Goal: Check status: Check status

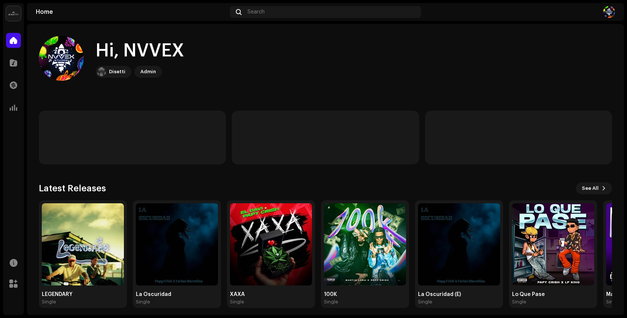
scroll to position [5, 0]
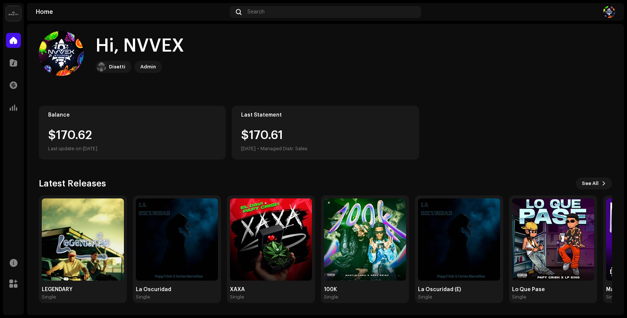
click at [13, 9] on img at bounding box center [13, 13] width 15 height 15
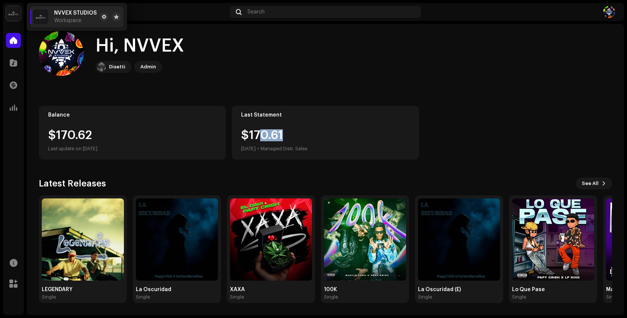
drag, startPoint x: 259, startPoint y: 132, endPoint x: 282, endPoint y: 138, distance: 23.1
click at [282, 138] on div "$170.61 [DATE] • Managed Distr. Sales" at bounding box center [274, 141] width 66 height 24
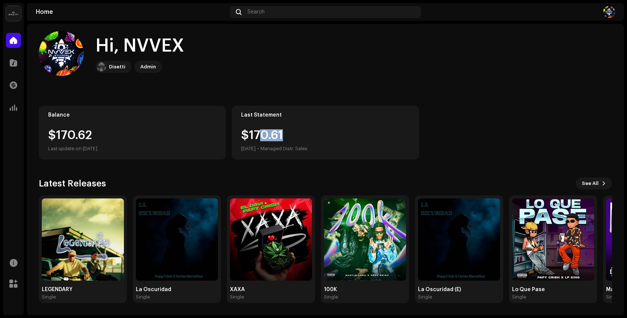
click at [260, 138] on div "$170.61 [DATE] • Managed Distr. Sales" at bounding box center [274, 141] width 66 height 24
click at [470, 144] on div "Balance $170.62 Last update on [DATE] Last Statement $170.61 [DATE] • Managed D…" at bounding box center [326, 133] width 574 height 54
click at [603, 13] on re-a-cover at bounding box center [609, 12] width 12 height 12
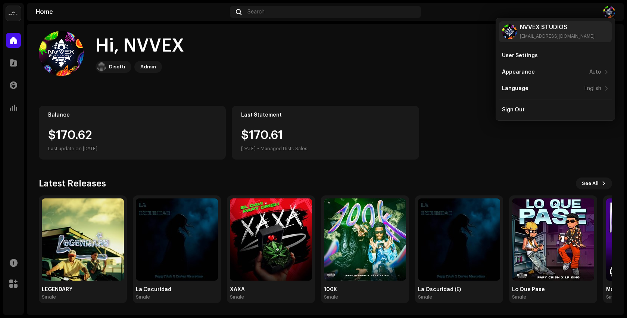
click at [467, 56] on div "Hi, NVVEX Disetti Admin" at bounding box center [326, 53] width 574 height 45
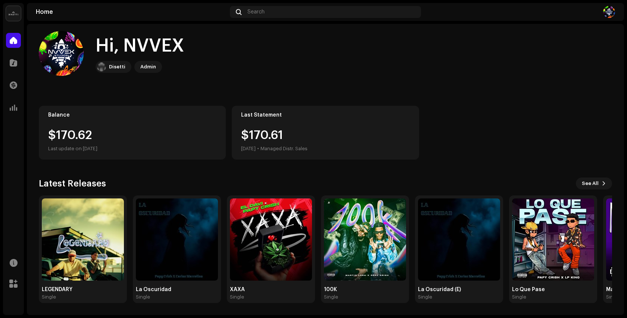
click at [613, 14] on img at bounding box center [609, 12] width 12 height 12
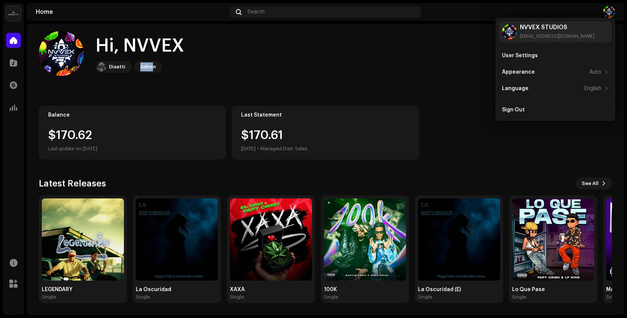
drag, startPoint x: 151, startPoint y: 66, endPoint x: 140, endPoint y: 67, distance: 10.9
click at [140, 67] on div "Admin" at bounding box center [148, 66] width 16 height 9
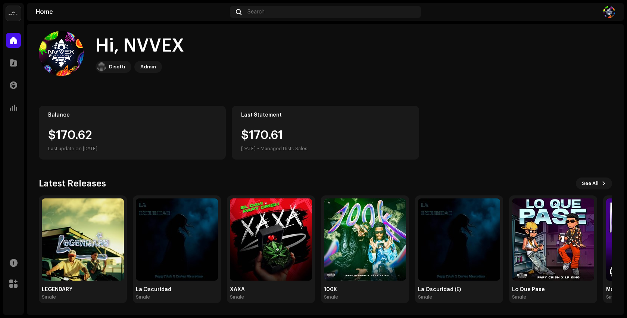
click at [146, 68] on div "Admin" at bounding box center [148, 66] width 16 height 9
drag, startPoint x: 153, startPoint y: 67, endPoint x: 147, endPoint y: 66, distance: 6.4
click at [147, 66] on div "Admin" at bounding box center [148, 66] width 16 height 9
click at [150, 69] on div "Admin" at bounding box center [148, 66] width 16 height 9
drag, startPoint x: 151, startPoint y: 69, endPoint x: 157, endPoint y: 69, distance: 6.4
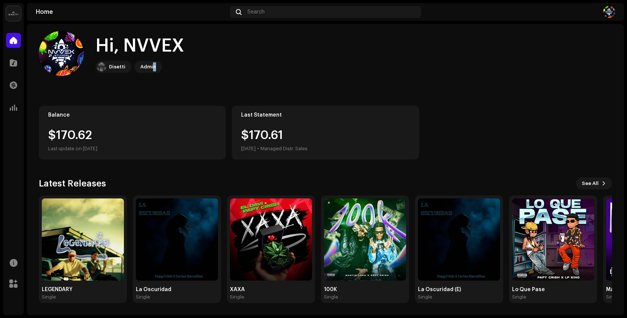
click at [157, 69] on div "Admin" at bounding box center [148, 67] width 28 height 12
click at [155, 68] on div "Admin" at bounding box center [148, 67] width 28 height 12
drag, startPoint x: 155, startPoint y: 68, endPoint x: 146, endPoint y: 68, distance: 8.6
click at [146, 68] on div "Admin" at bounding box center [148, 67] width 28 height 12
click at [608, 10] on img at bounding box center [609, 12] width 12 height 12
